Goal: Information Seeking & Learning: Learn about a topic

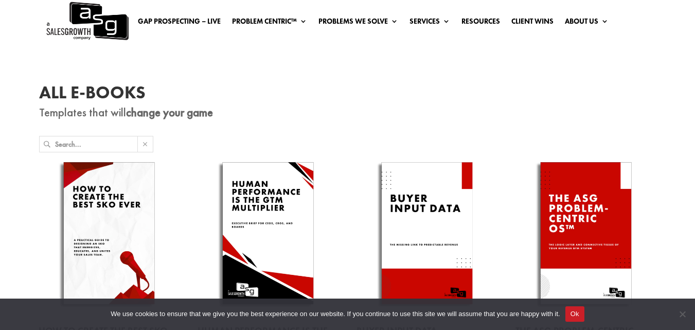
scroll to position [41, 0]
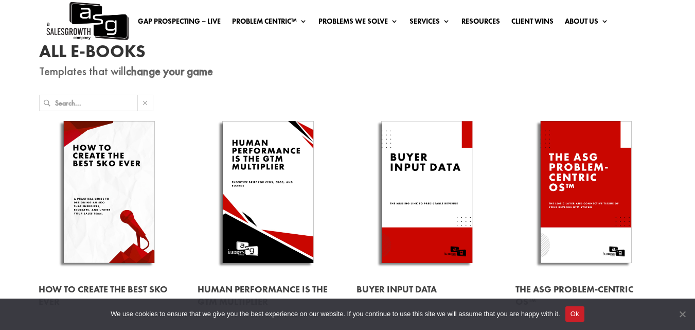
click at [683, 312] on span "Cookie Notice" at bounding box center [682, 314] width 10 height 10
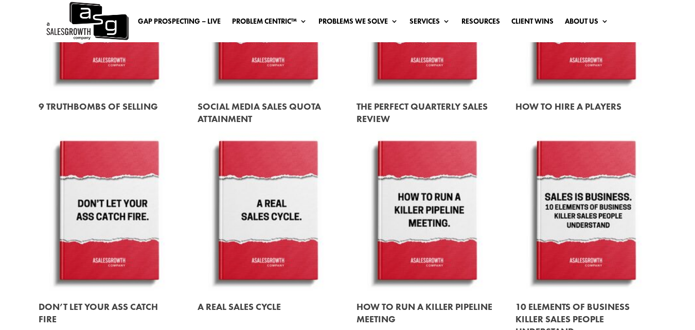
scroll to position [1091, 0]
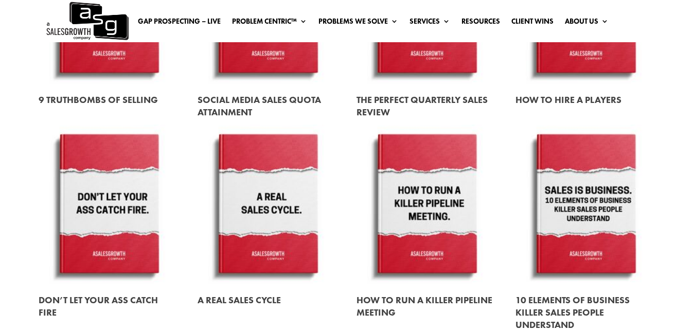
click at [584, 204] on link at bounding box center [586, 205] width 141 height 161
click at [559, 304] on link at bounding box center [586, 312] width 141 height 54
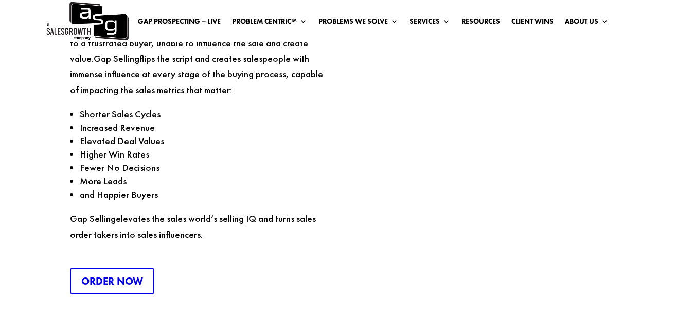
scroll to position [1606, 0]
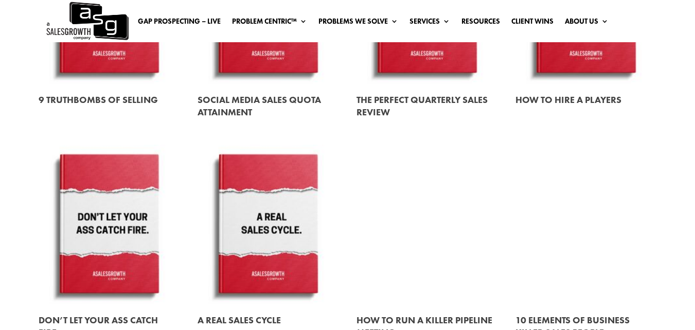
scroll to position [1091, 0]
